Goal: Entertainment & Leisure: Consume media (video, audio)

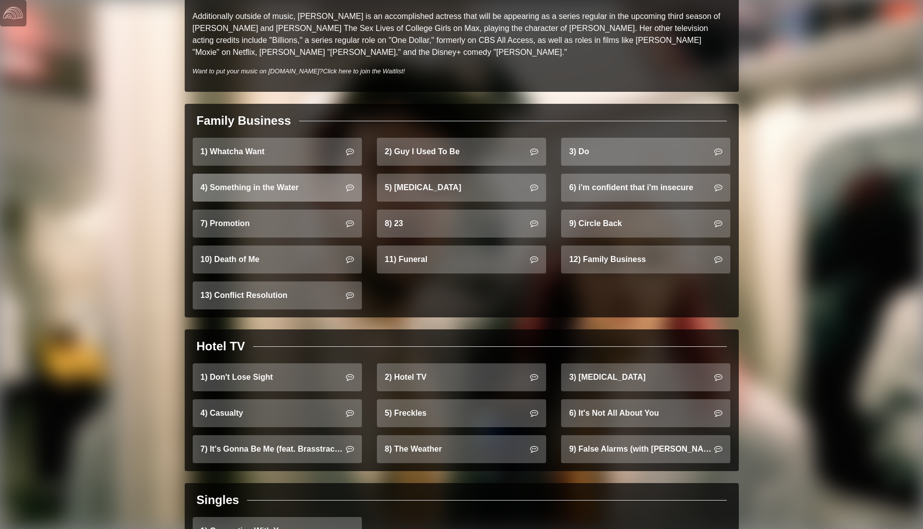
scroll to position [569, 0]
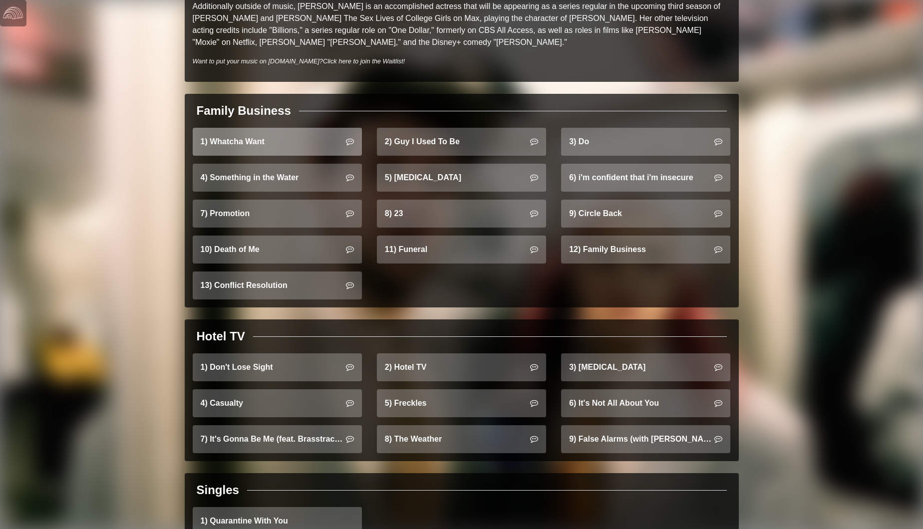
click at [242, 131] on link "1) Whatcha Want" at bounding box center [277, 142] width 169 height 28
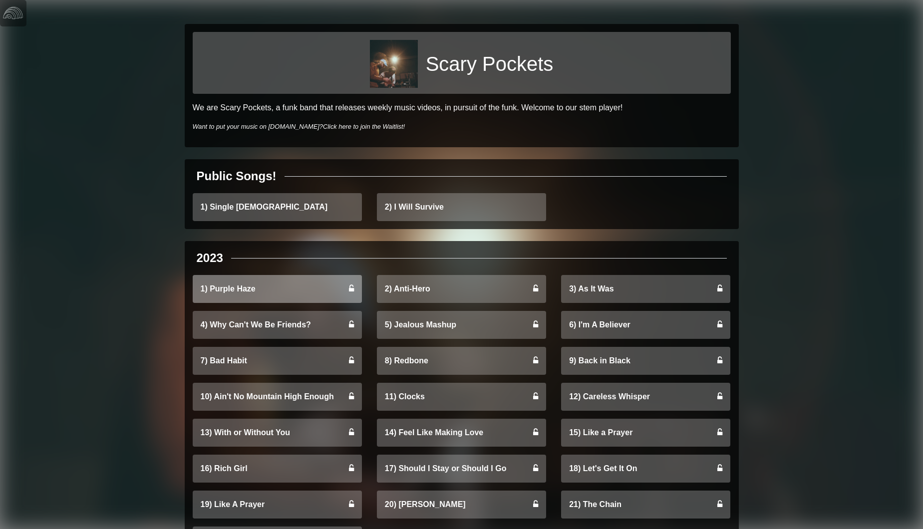
click at [235, 289] on link "1) Purple Haze" at bounding box center [277, 289] width 169 height 28
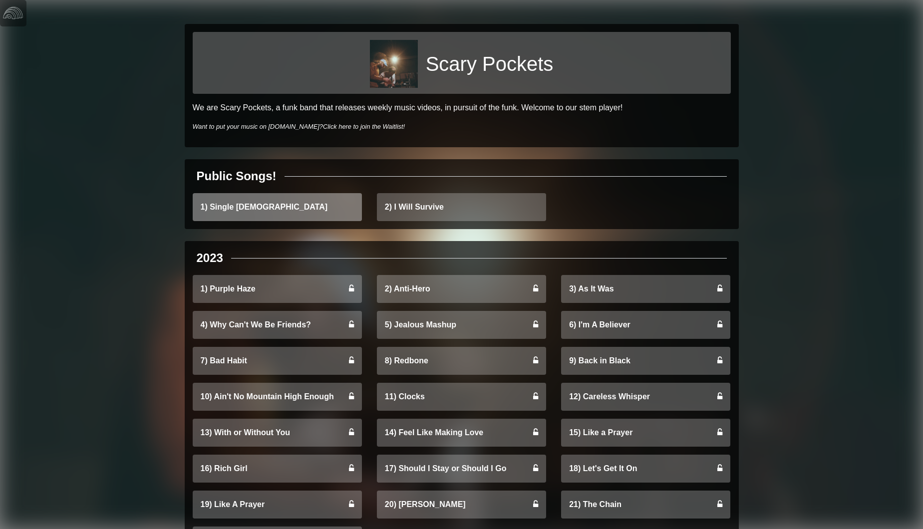
click at [338, 211] on link "1) Single Ladies" at bounding box center [277, 207] width 169 height 28
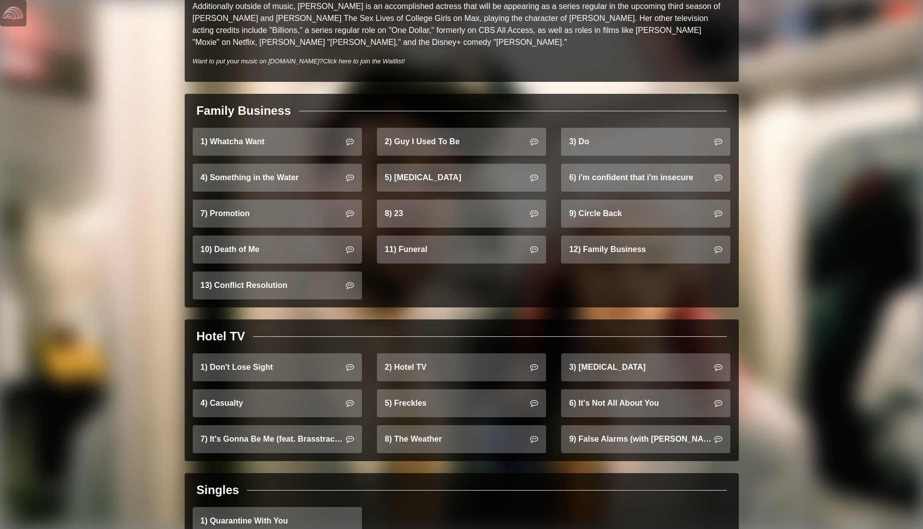
scroll to position [569, 0]
click at [414, 134] on link "2) Guy I Used To Be" at bounding box center [461, 142] width 169 height 28
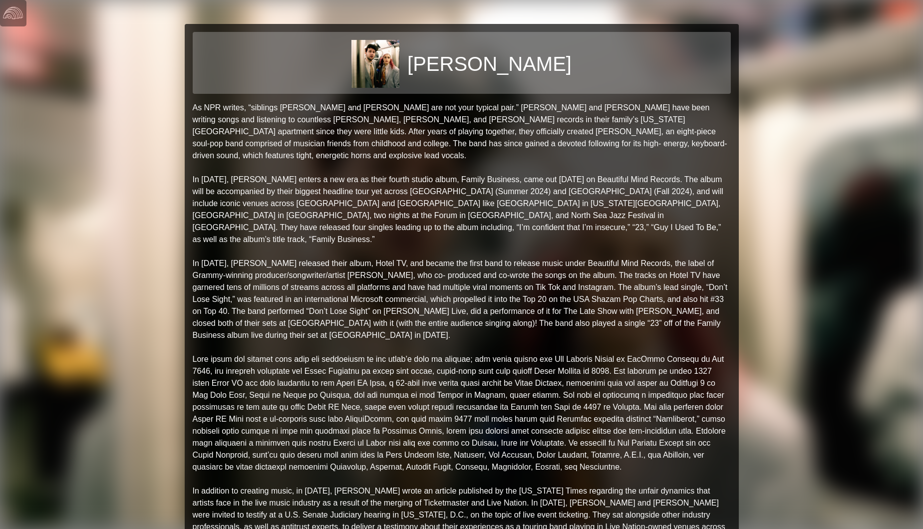
scroll to position [569, 0]
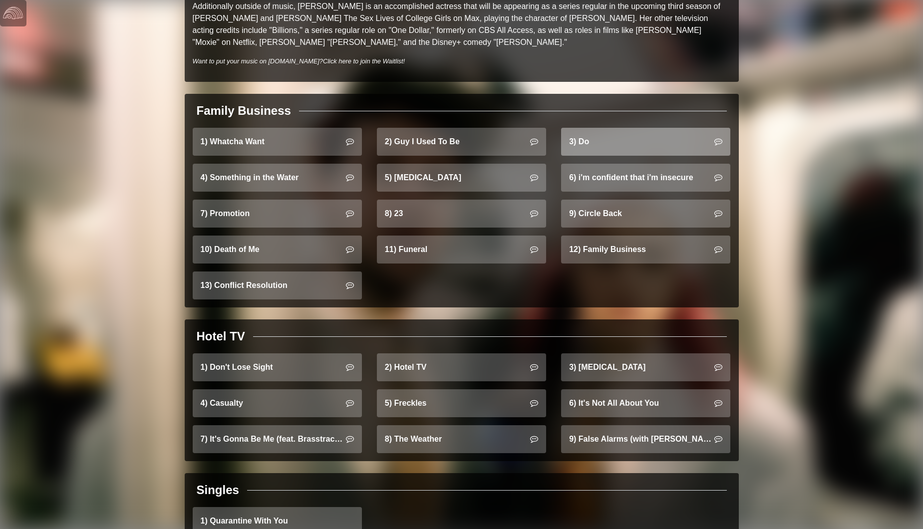
click at [597, 132] on link "3) Do" at bounding box center [645, 142] width 169 height 28
